Goal: Complete application form

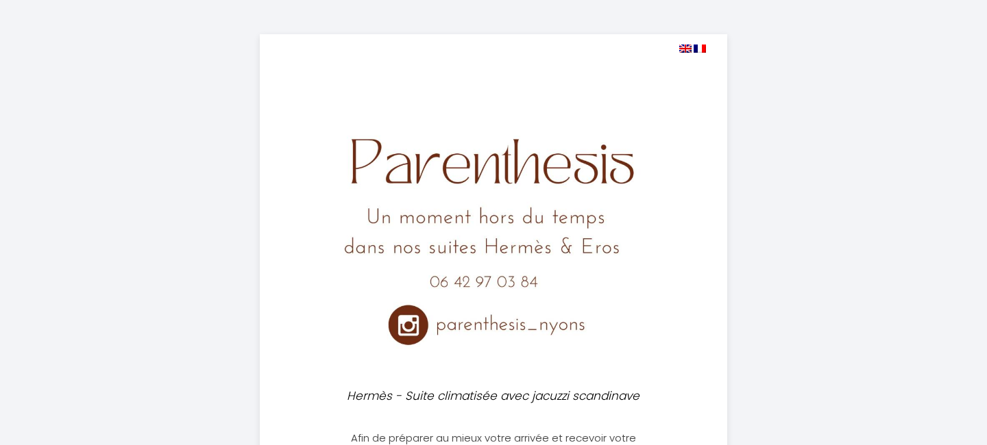
select select
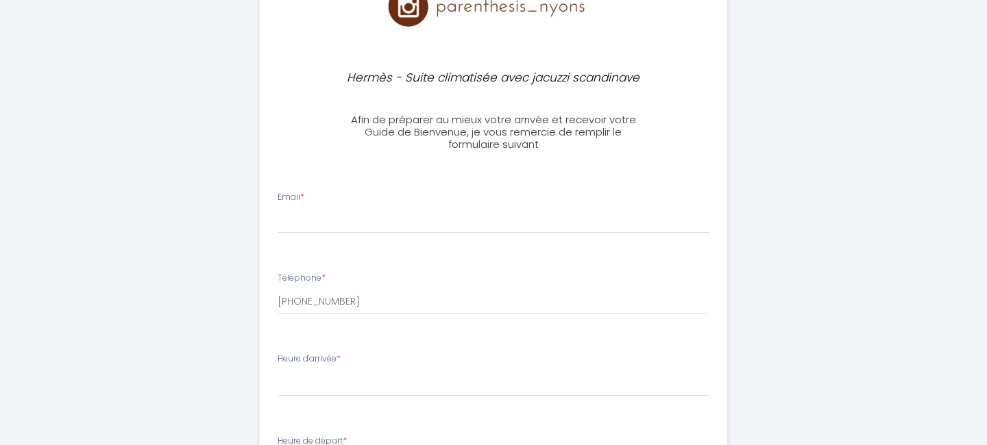
scroll to position [319, 0]
click at [305, 215] on input "Email *" at bounding box center [494, 220] width 432 height 25
type input "d"
type input "a"
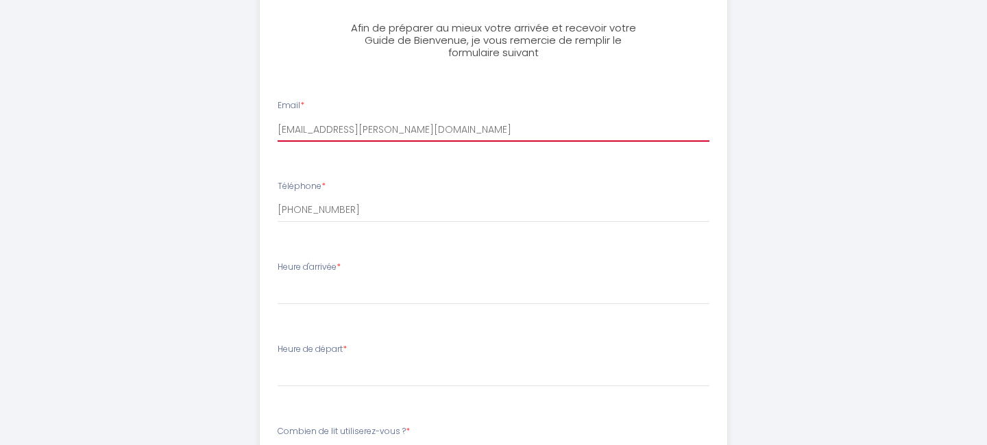
scroll to position [418, 0]
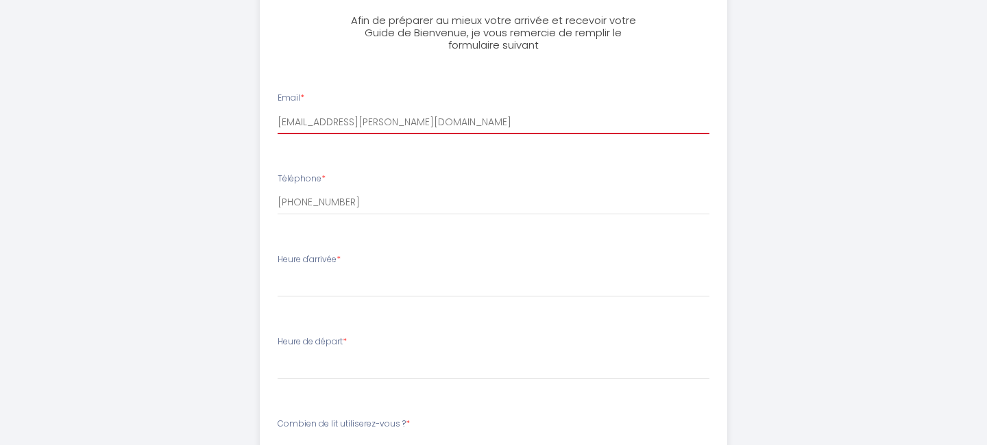
type input "[EMAIL_ADDRESS][PERSON_NAME][DOMAIN_NAME]"
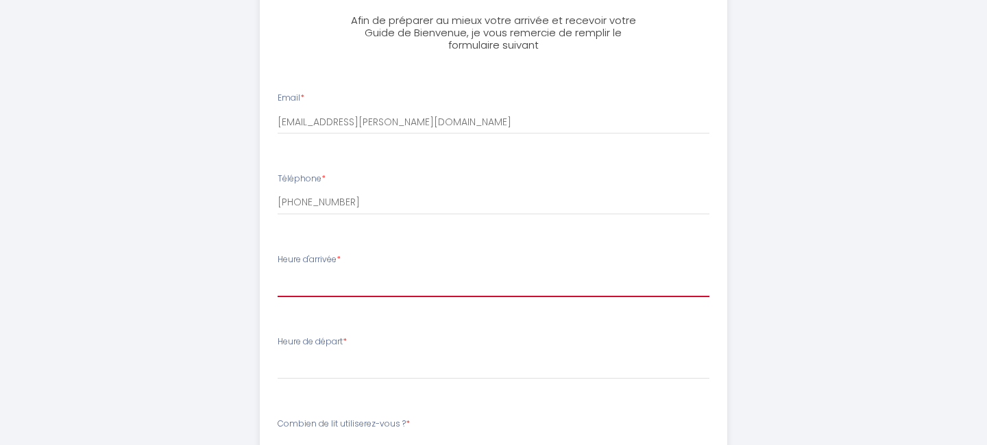
click at [278, 271] on select "16:00 16:30 17:00 17:30 18:00 18:30 19:00 19:30 20:00 20:30 21:00 21:30 22:00 2…" at bounding box center [494, 284] width 432 height 26
select select "16:30"
click option "16:30" at bounding box center [0, 0] width 0 height 0
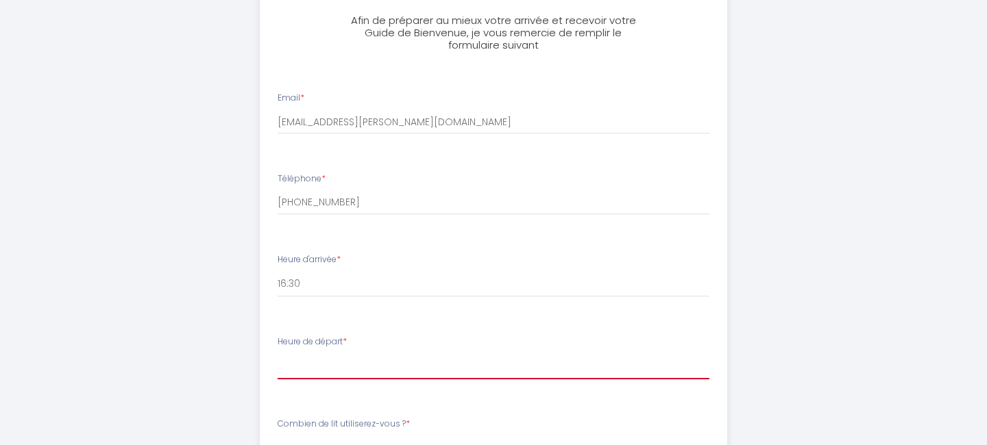
click at [278, 354] on select "00:00 00:30 01:00 01:30 02:00 02:30 03:00 03:30 04:00 04:30 05:00 05:30 06:00 0…" at bounding box center [494, 367] width 432 height 26
click at [317, 351] on div "Heure de départ * 00:00 00:30 01:00 01:30 02:00 02:30 03:00 03:30 04:00 04:30 0…" at bounding box center [494, 358] width 432 height 44
click at [278, 354] on select "00:00 00:30 01:00 01:30 02:00 02:30 03:00 03:30 04:00 04:30 05:00 05:30 06:00 0…" at bounding box center [494, 367] width 432 height 26
select select "10:00"
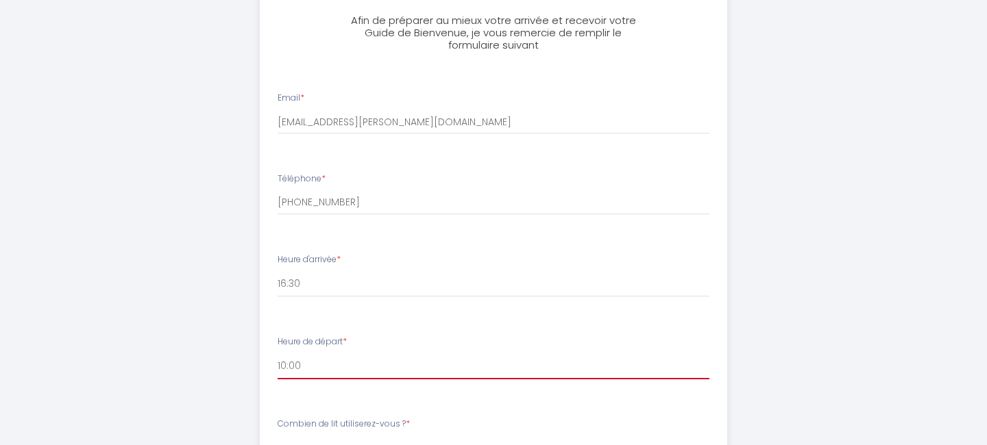
click option "10:00" at bounding box center [0, 0] width 0 height 0
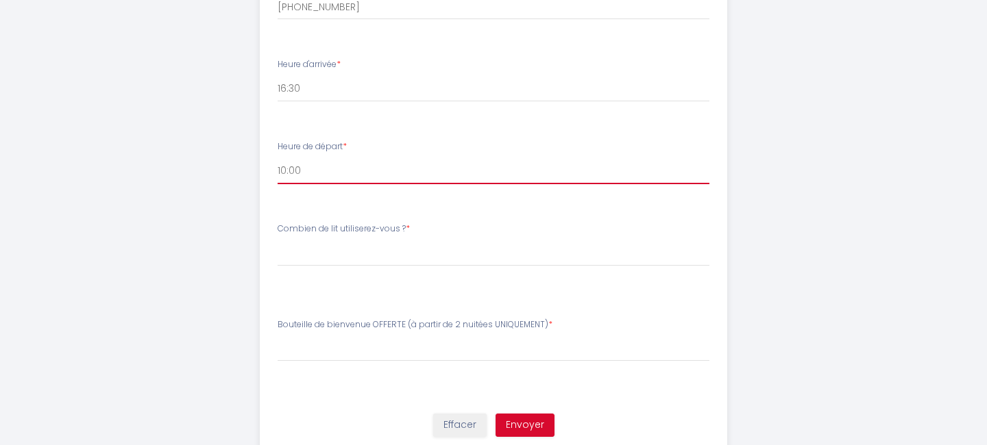
scroll to position [614, 0]
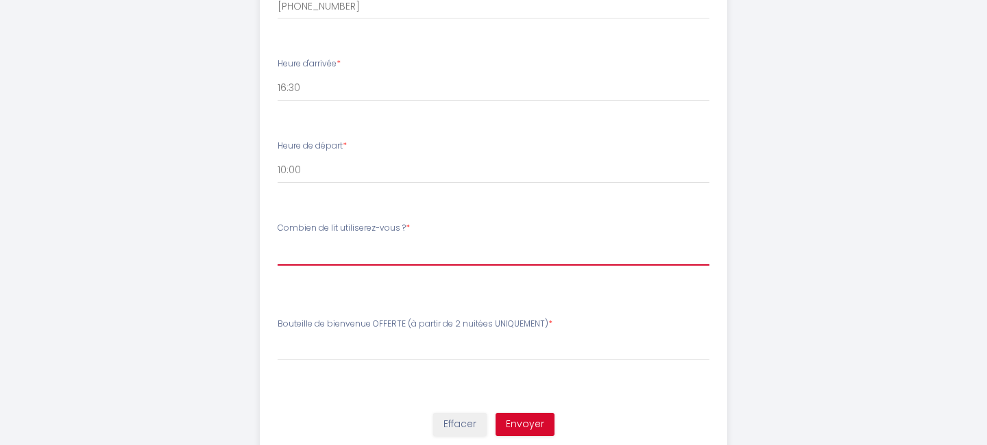
click at [278, 240] on select "[PERSON_NAME] de lit utiliserez-vous ? 1 lit double 1 lit double + 1 canapé-lit" at bounding box center [494, 253] width 432 height 26
select select "1 lit double"
click option "1 lit double" at bounding box center [0, 0] width 0 height 0
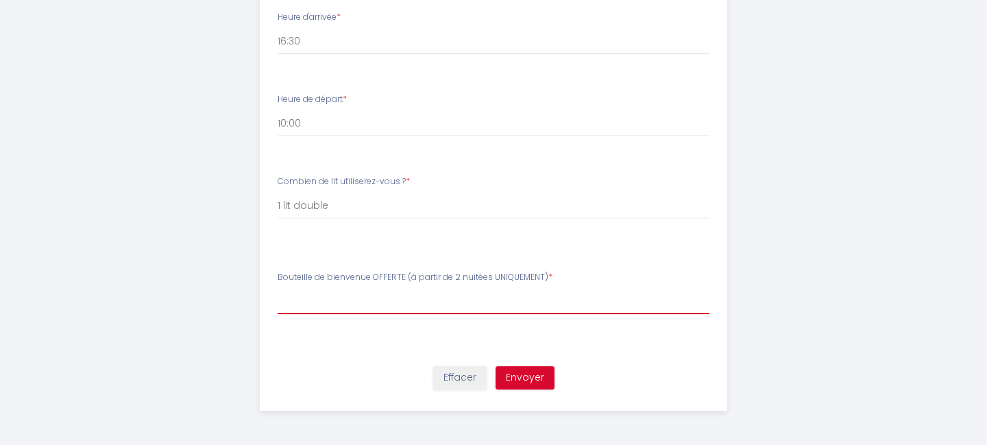
click at [278, 289] on select "[PERSON_NAME] de bienvenue OFFERTE (à partir de 2 nuitées UNIQUEMENT) Rosé Vin …" at bounding box center [494, 302] width 432 height 26
select select "Vin blanc"
click option "Vin blanc" at bounding box center [0, 0] width 0 height 0
click at [528, 376] on button "Envoyer" at bounding box center [525, 378] width 59 height 23
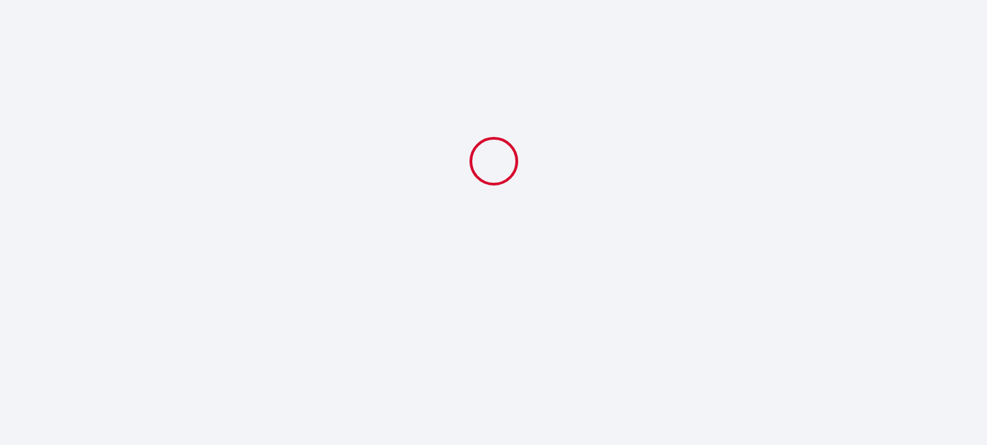
select select "16:30"
select select "10:00"
select select "1 lit double"
select select "Vin blanc"
